Goal: Task Accomplishment & Management: Complete application form

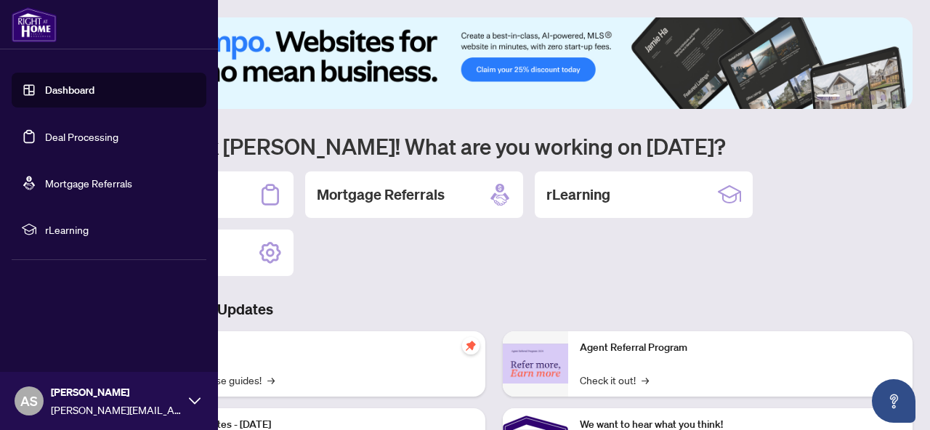
click at [45, 137] on link "Deal Processing" at bounding box center [81, 136] width 73 height 13
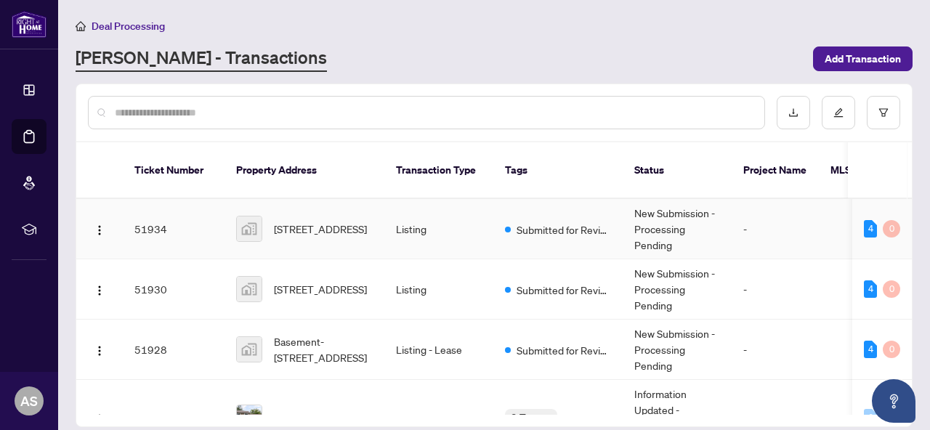
click at [209, 219] on td "51934" at bounding box center [174, 229] width 102 height 60
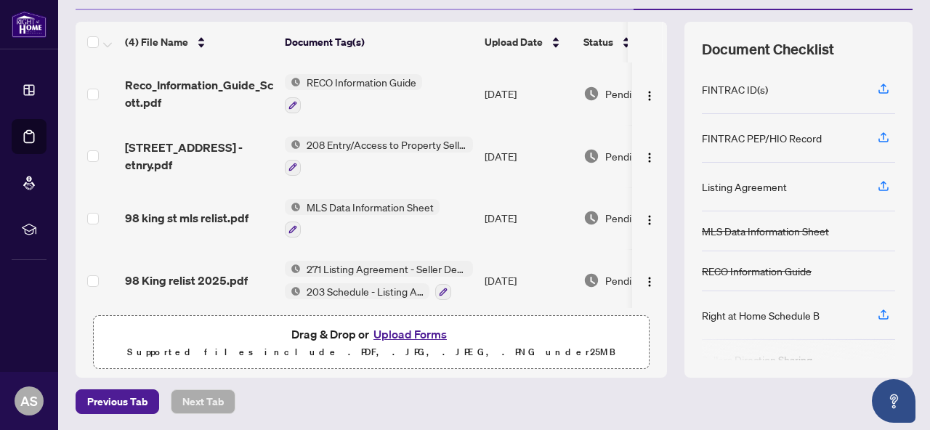
click at [402, 335] on button "Upload Forms" at bounding box center [410, 334] width 82 height 19
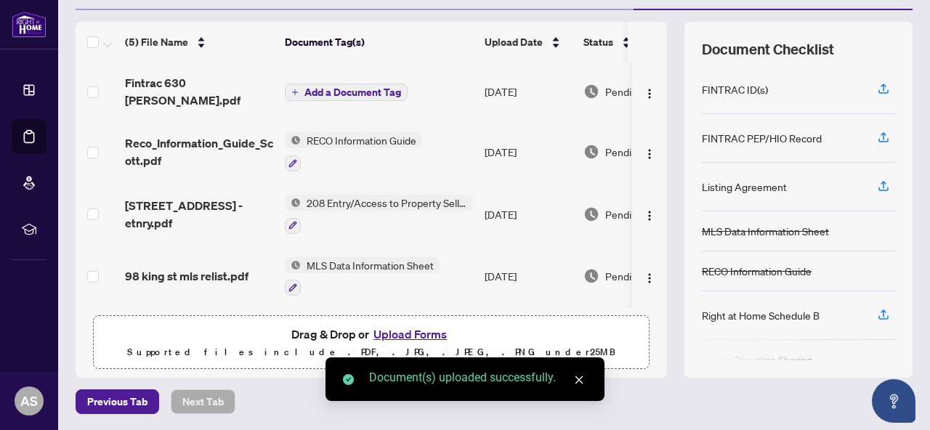
click at [329, 87] on span "Add a Document Tag" at bounding box center [353, 92] width 97 height 10
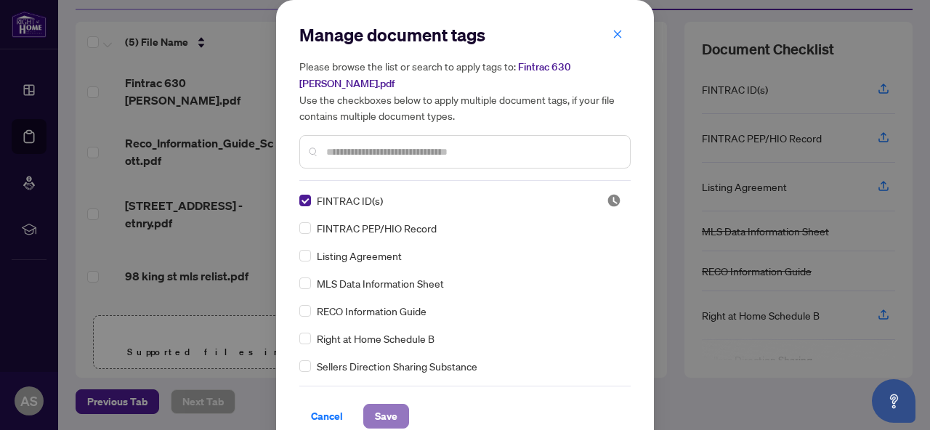
click at [379, 405] on span "Save" at bounding box center [386, 416] width 23 height 23
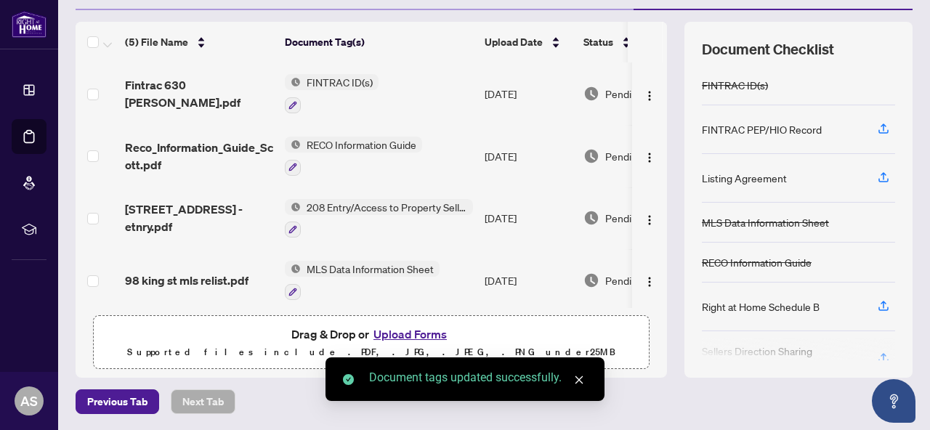
click at [398, 334] on button "Upload Forms" at bounding box center [410, 334] width 82 height 19
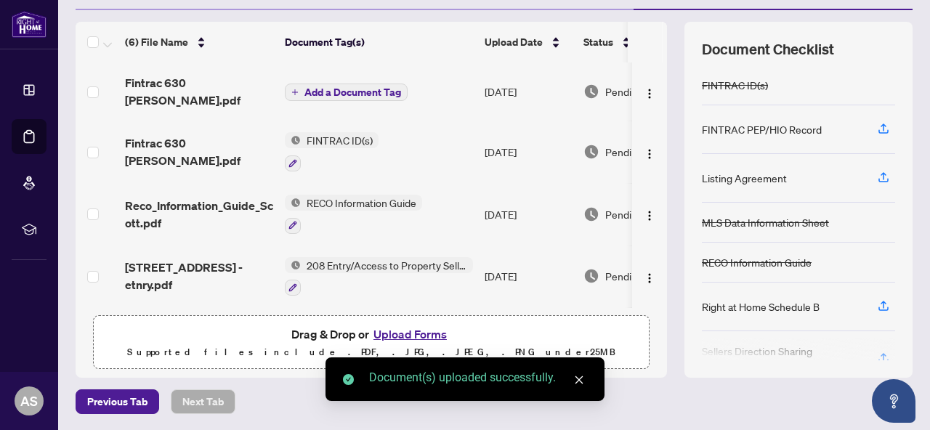
click at [340, 87] on span "Add a Document Tag" at bounding box center [353, 92] width 97 height 10
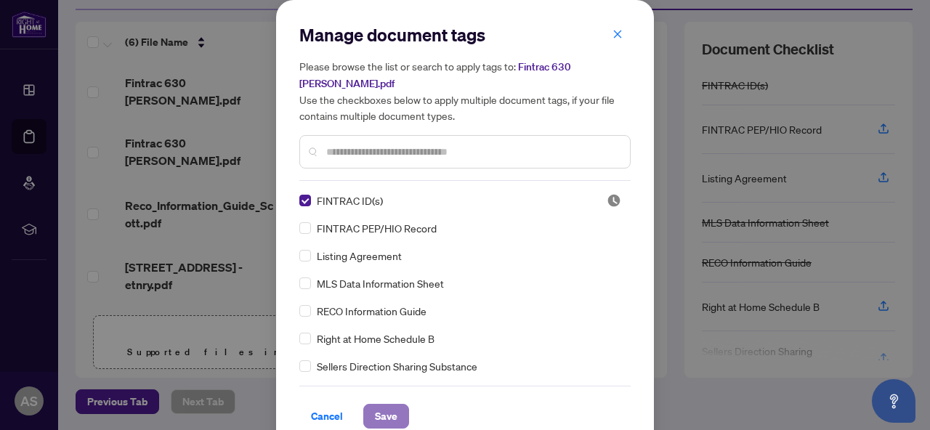
click at [394, 411] on span "Save" at bounding box center [386, 416] width 23 height 23
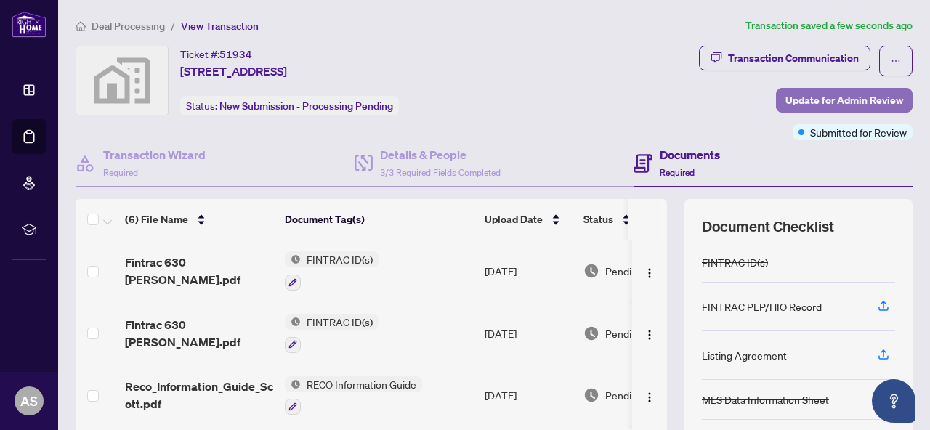
click at [797, 102] on span "Update for Admin Review" at bounding box center [845, 100] width 118 height 23
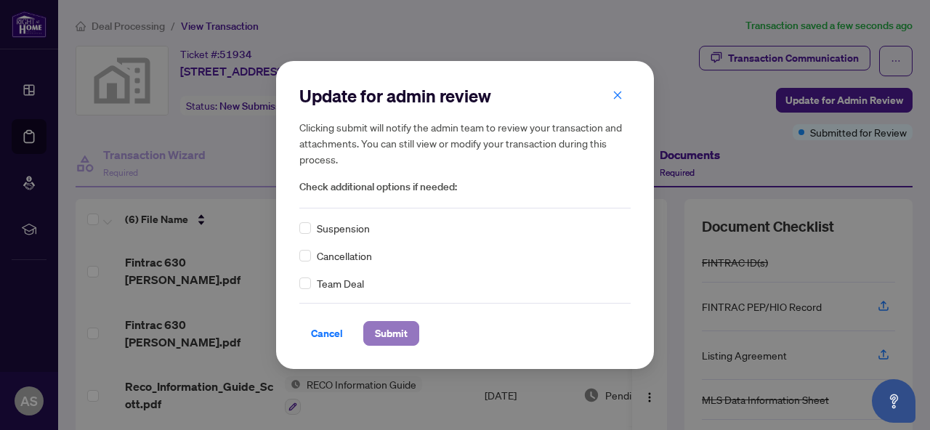
click at [370, 332] on button "Submit" at bounding box center [391, 333] width 56 height 25
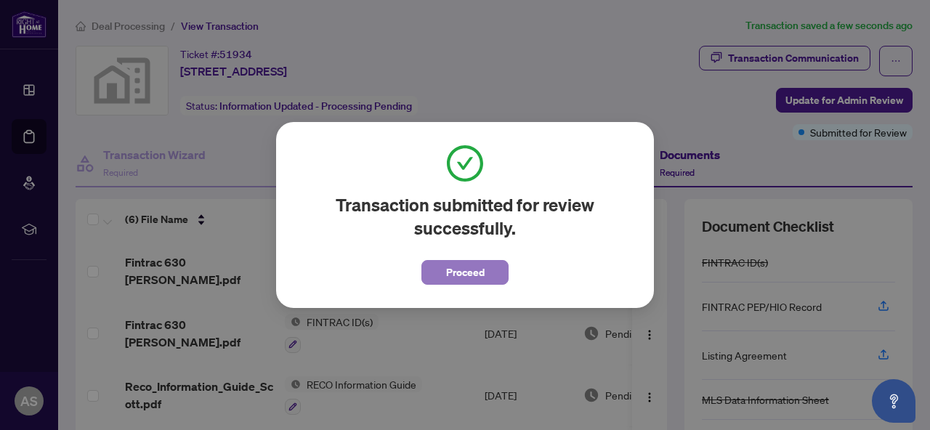
click at [428, 273] on button "Proceed" at bounding box center [465, 272] width 87 height 25
